Goal: Information Seeking & Learning: Find specific fact

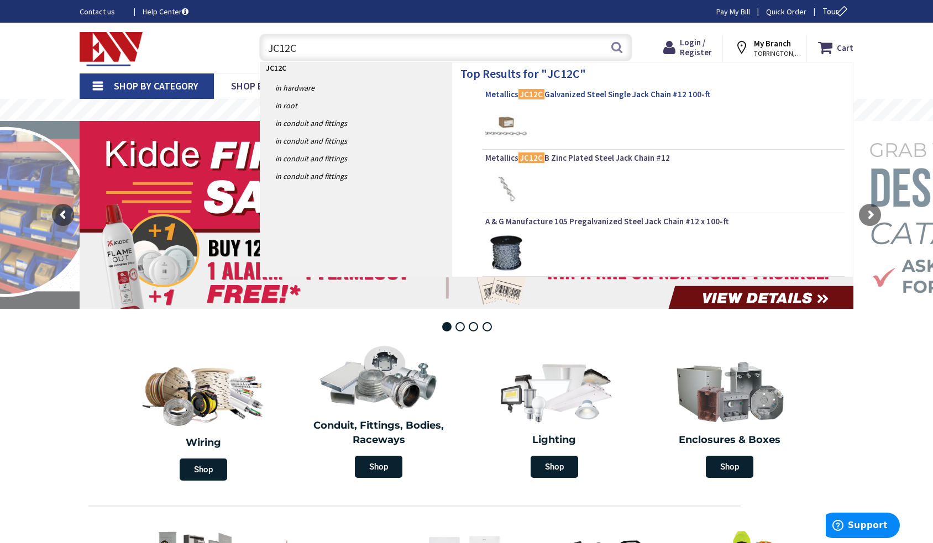
type input "JC12C"
click at [521, 96] on mark "JC12C" at bounding box center [531, 94] width 26 height 14
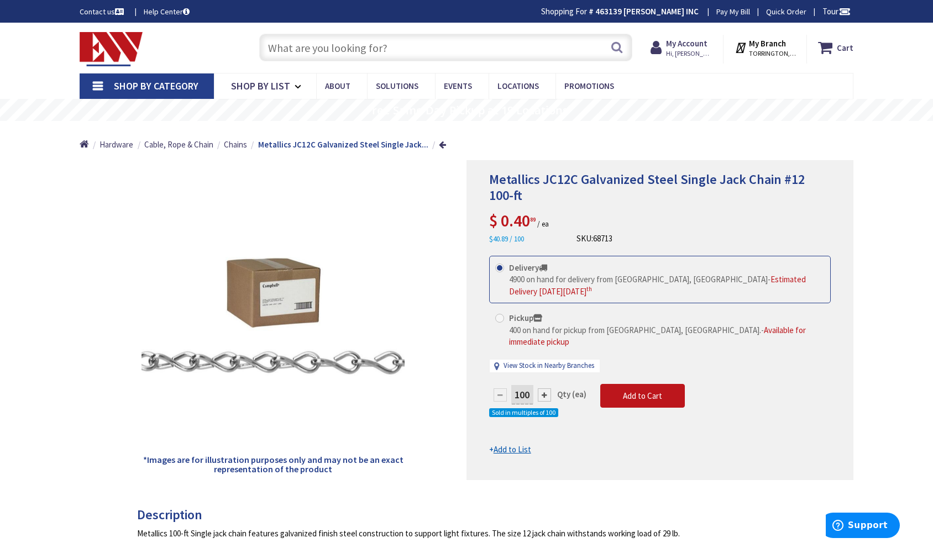
click at [355, 51] on input "text" at bounding box center [445, 48] width 373 height 28
click at [355, 49] on input "text" at bounding box center [445, 48] width 373 height 28
click at [356, 46] on input "text" at bounding box center [445, 48] width 373 height 28
paste input "AC0105"
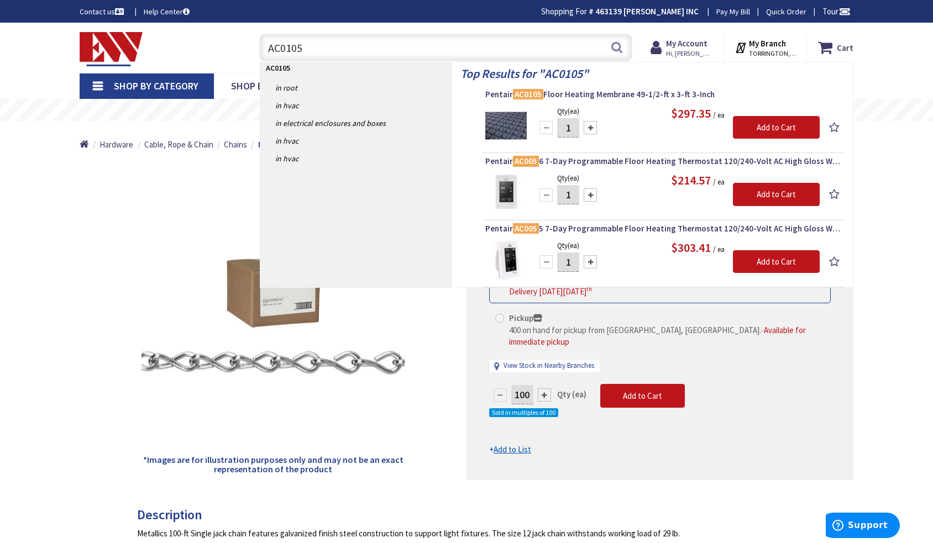
drag, startPoint x: 42, startPoint y: 175, endPoint x: 156, endPoint y: 13, distance: 198.3
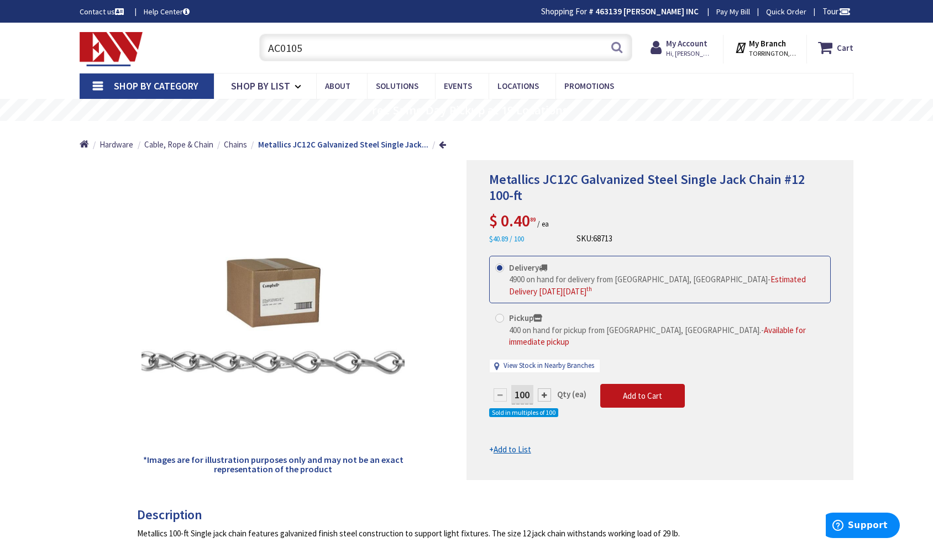
click at [470, 55] on input "AC0105" at bounding box center [445, 48] width 373 height 28
click at [471, 49] on input "AC0105" at bounding box center [445, 48] width 373 height 28
paste input "17-21109"
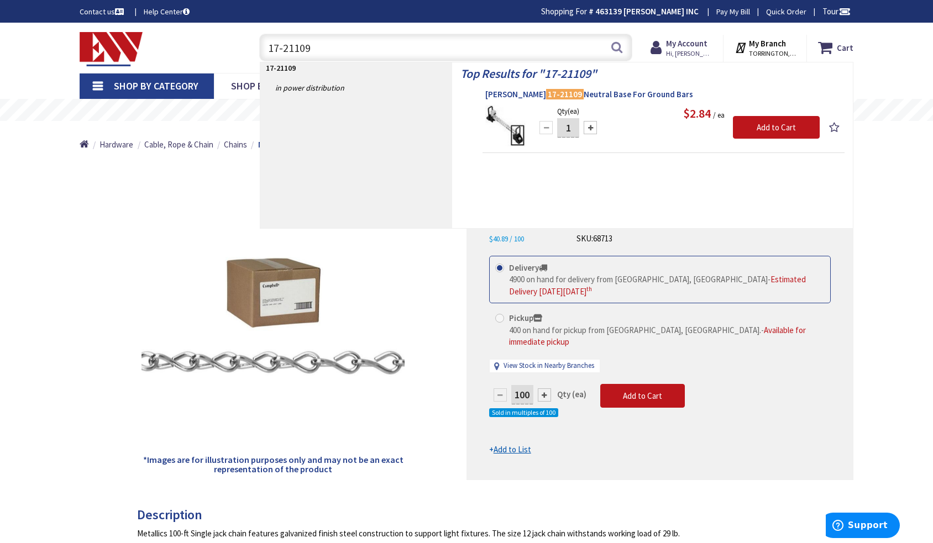
type input "17-21109"
click at [495, 97] on span "Eaton 17-21109 Neutral Base For Ground Bars" at bounding box center [663, 94] width 356 height 11
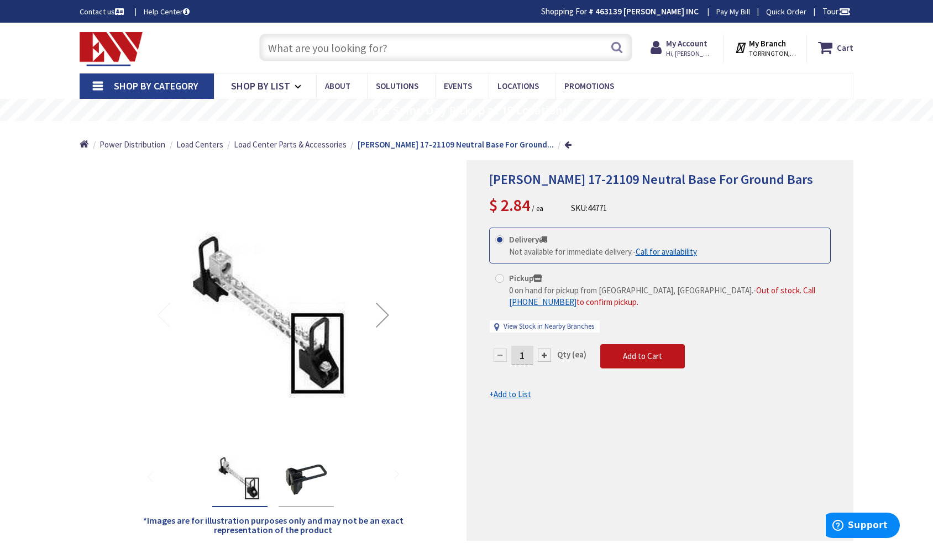
drag, startPoint x: 53, startPoint y: 197, endPoint x: 75, endPoint y: 166, distance: 37.7
